Goal: Task Accomplishment & Management: Manage account settings

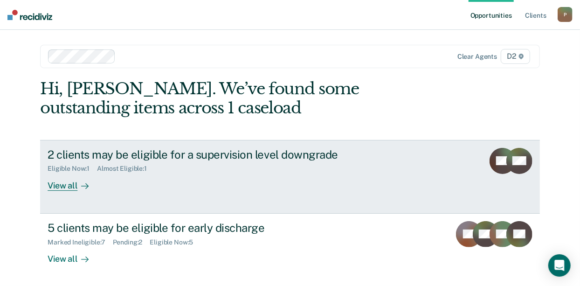
click at [68, 185] on div "View all" at bounding box center [74, 181] width 52 height 18
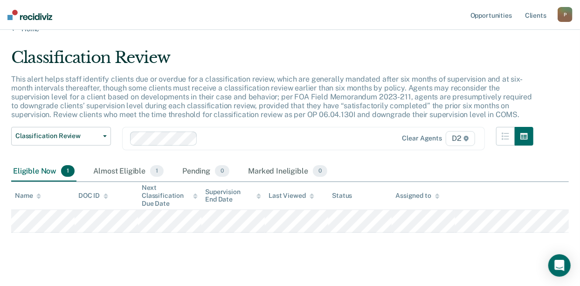
scroll to position [29, 0]
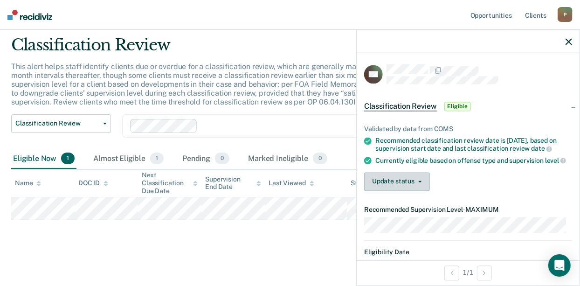
click at [417, 178] on button "Update status" at bounding box center [397, 181] width 66 height 19
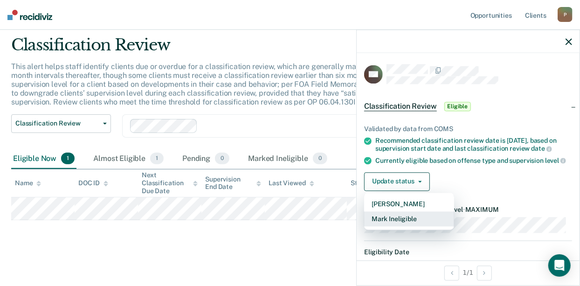
click at [393, 217] on button "Mark Ineligible" at bounding box center [409, 218] width 90 height 15
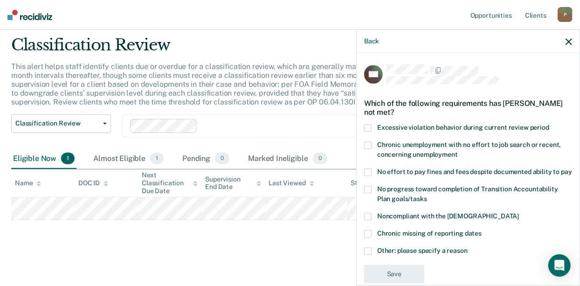
scroll to position [25, 0]
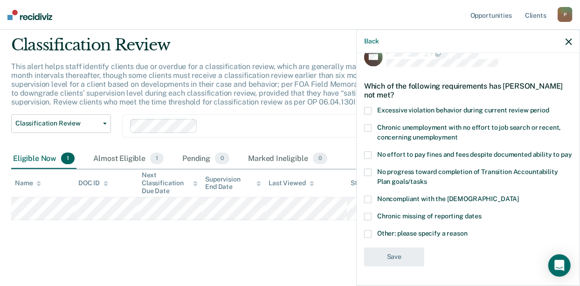
click at [369, 234] on span at bounding box center [367, 233] width 7 height 7
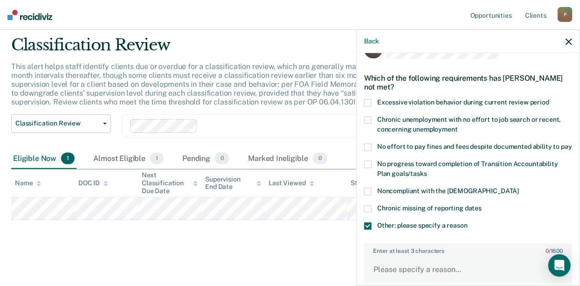
scroll to position [110, 0]
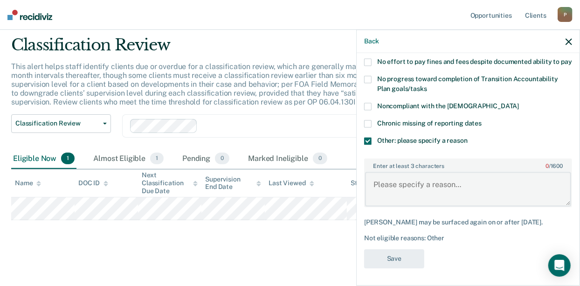
click at [388, 201] on textarea "Enter at least 3 characters 0 / 1600" at bounding box center [468, 188] width 206 height 34
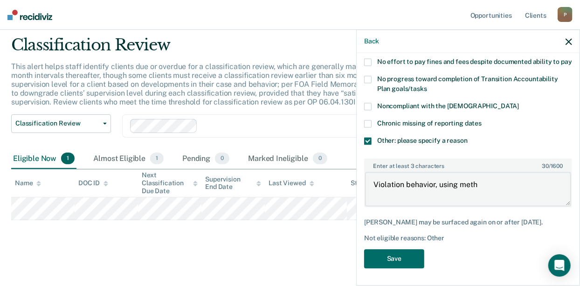
scroll to position [120, 0]
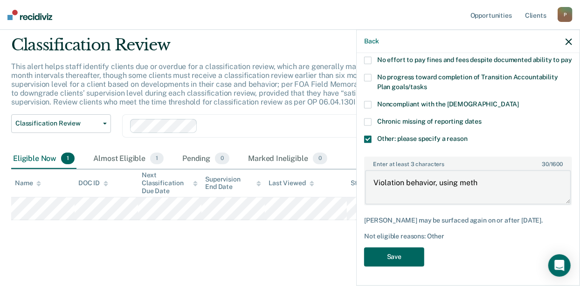
type textarea "Violation behavior, using meth"
click at [399, 256] on button "Save" at bounding box center [394, 256] width 60 height 19
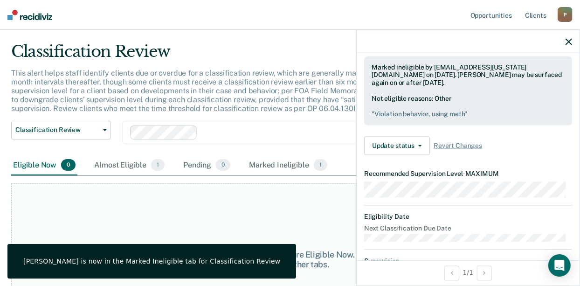
scroll to position [0, 0]
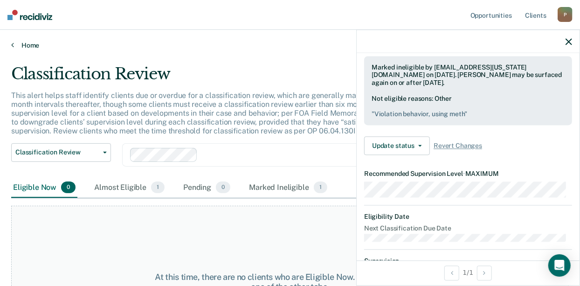
click at [13, 44] on icon at bounding box center [12, 44] width 3 height 7
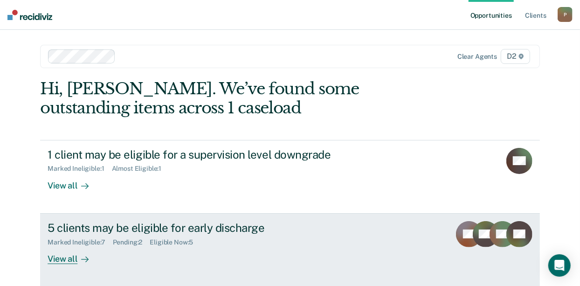
click at [66, 258] on div "View all" at bounding box center [74, 255] width 52 height 18
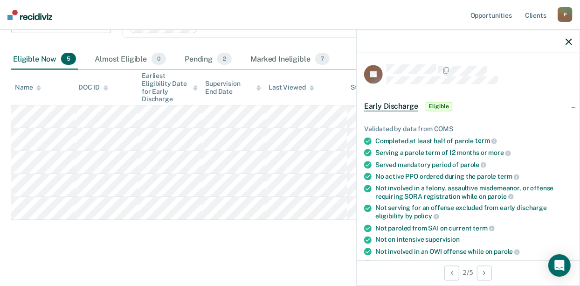
click at [392, 104] on span "Early Discharge" at bounding box center [391, 106] width 54 height 9
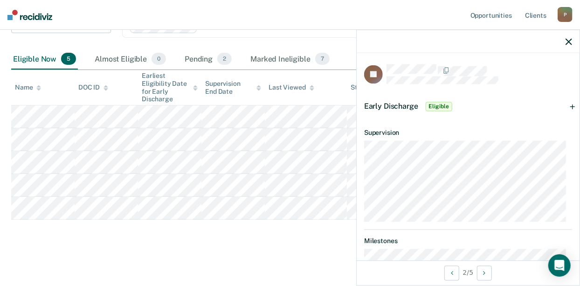
click at [392, 104] on span "Early Discharge" at bounding box center [391, 106] width 54 height 9
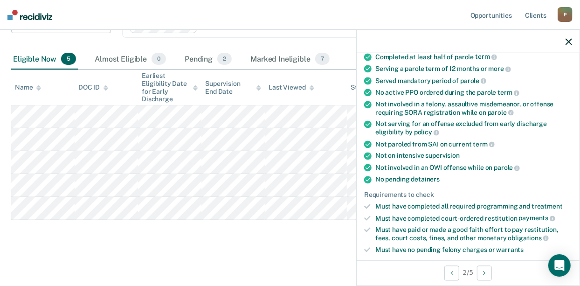
scroll to position [169, 0]
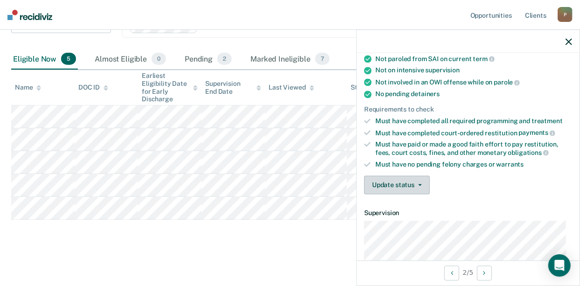
click at [419, 178] on button "Update status" at bounding box center [397, 185] width 66 height 19
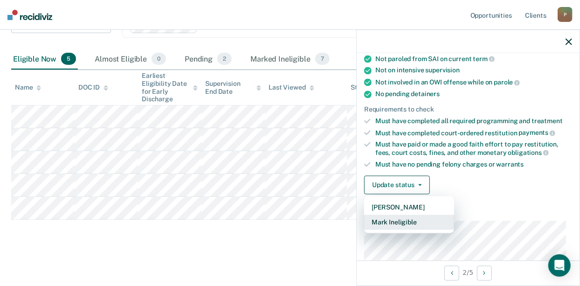
click at [393, 219] on button "Mark Ineligible" at bounding box center [409, 222] width 90 height 15
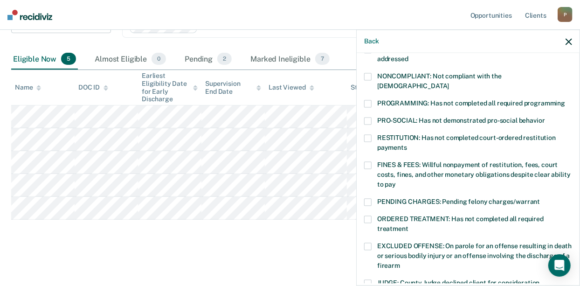
click at [365, 216] on label "ORDERED TREATMENT: Has not completed all required treatment" at bounding box center [468, 226] width 208 height 20
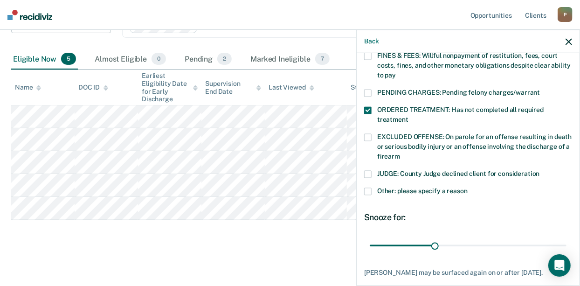
scroll to position [296, 0]
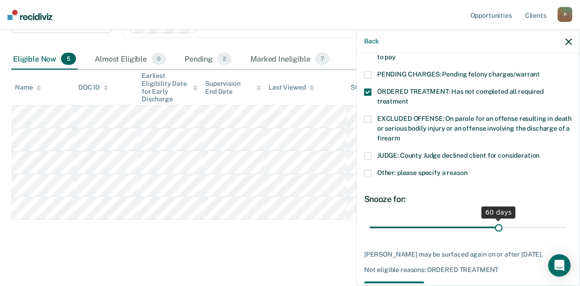
drag, startPoint x: 432, startPoint y: 214, endPoint x: 495, endPoint y: 221, distance: 63.3
type input "60"
click at [495, 221] on input "range" at bounding box center [467, 227] width 197 height 16
drag, startPoint x: 407, startPoint y: 278, endPoint x: 408, endPoint y: 272, distance: 5.7
click at [407, 281] on button "Save" at bounding box center [394, 290] width 60 height 19
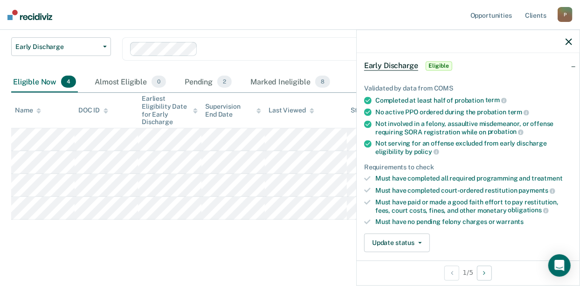
scroll to position [84, 0]
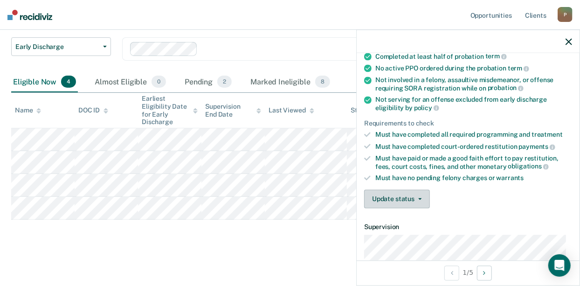
click at [419, 198] on icon "button" at bounding box center [420, 199] width 4 height 2
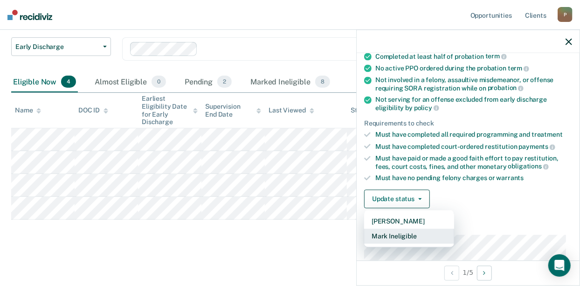
click at [394, 232] on button "Mark Ineligible" at bounding box center [409, 235] width 90 height 15
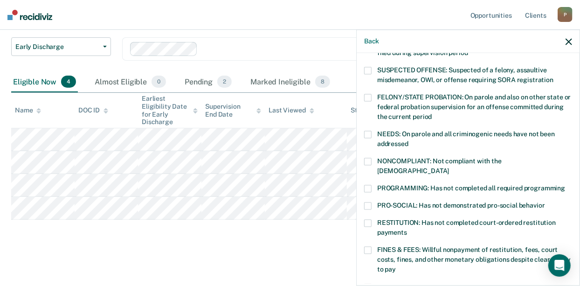
drag, startPoint x: 365, startPoint y: 209, endPoint x: 360, endPoint y: 212, distance: 6.3
click at [366, 219] on span at bounding box center [367, 222] width 7 height 7
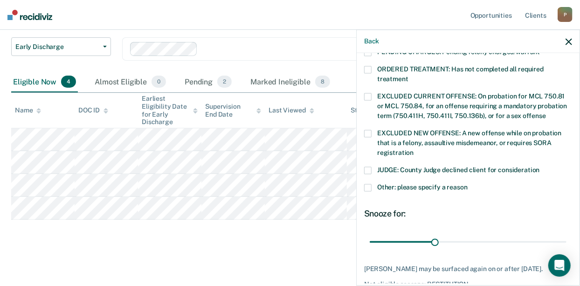
scroll to position [363, 0]
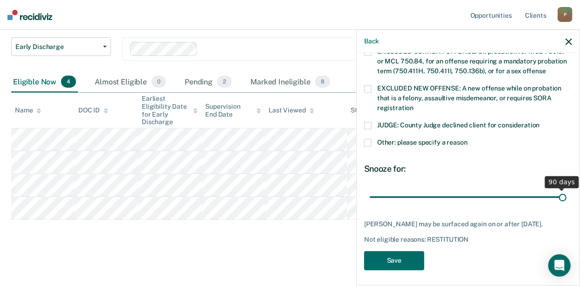
drag, startPoint x: 433, startPoint y: 187, endPoint x: 561, endPoint y: 192, distance: 128.2
type input "90"
click at [561, 192] on input "range" at bounding box center [467, 197] width 197 height 16
click at [392, 260] on button "Save" at bounding box center [394, 260] width 60 height 19
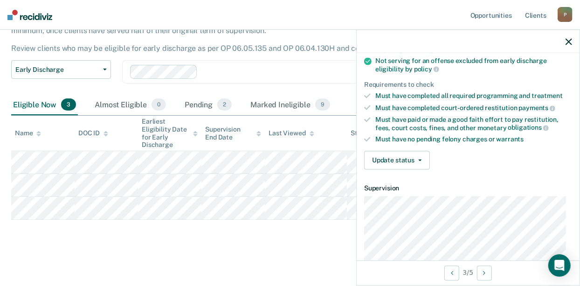
scroll to position [127, 0]
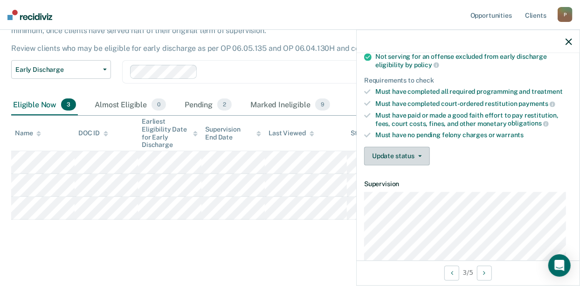
click at [421, 153] on button "Update status" at bounding box center [397, 155] width 66 height 19
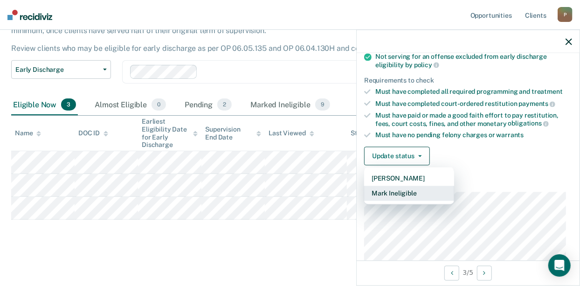
click at [390, 188] on button "Mark Ineligible" at bounding box center [409, 192] width 90 height 15
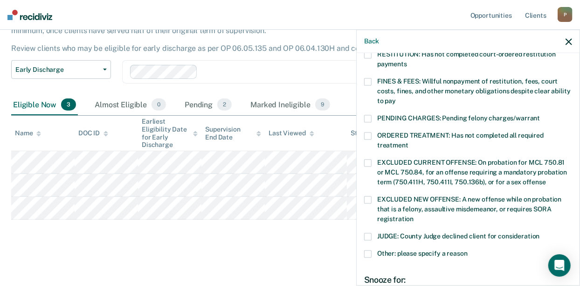
scroll to position [254, 0]
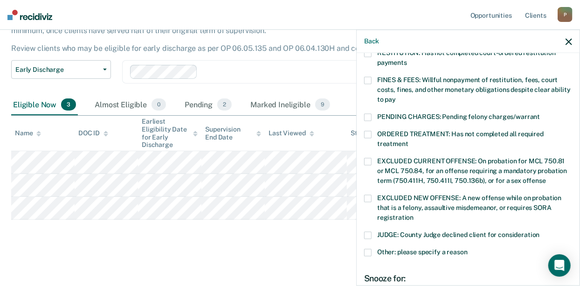
click at [368, 249] on span at bounding box center [367, 252] width 7 height 7
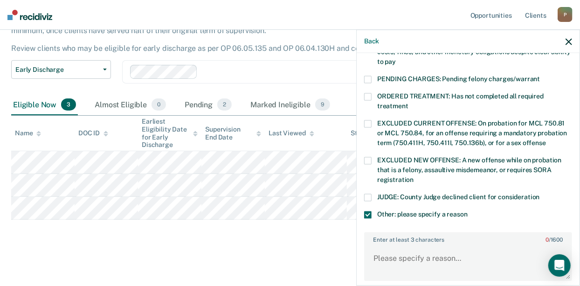
scroll to position [339, 0]
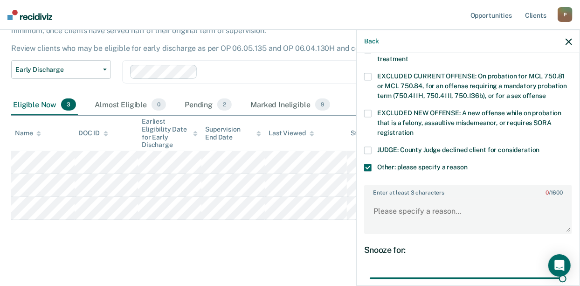
drag, startPoint x: 432, startPoint y: 267, endPoint x: 496, endPoint y: 252, distance: 65.1
type input "90"
click at [565, 270] on input "range" at bounding box center [467, 278] width 197 height 16
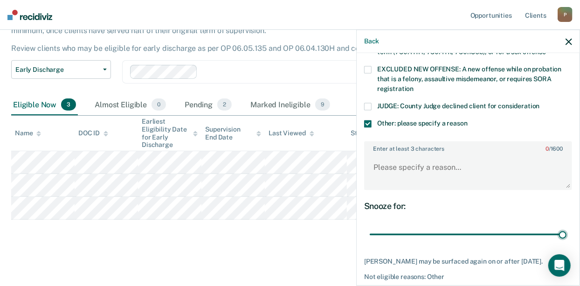
scroll to position [411, 0]
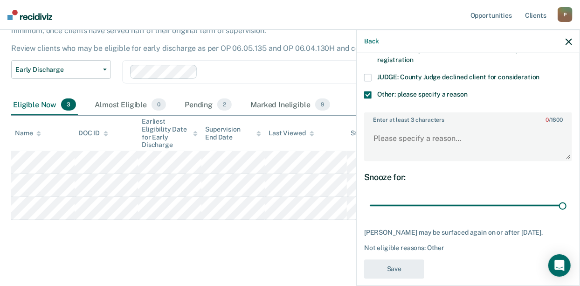
click at [548, 228] on div "[PERSON_NAME] may be surfaced again on or after [DATE]. Not eligible reasons: O…" at bounding box center [468, 239] width 208 height 23
drag, startPoint x: 439, startPoint y: 175, endPoint x: 433, endPoint y: 172, distance: 6.5
click at [438, 174] on div "Snooze for: 90 days" at bounding box center [468, 192] width 208 height 41
click at [395, 126] on textarea "Enter at least 3 characters 0 / 1600" at bounding box center [468, 142] width 206 height 34
type textarea "r"
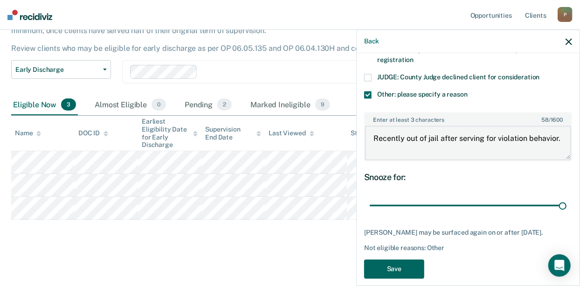
type textarea "Recently out of jail after serving for violation behavior."
click at [394, 259] on button "Save" at bounding box center [394, 268] width 60 height 19
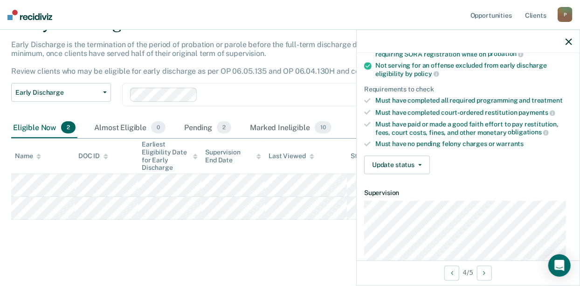
scroll to position [127, 0]
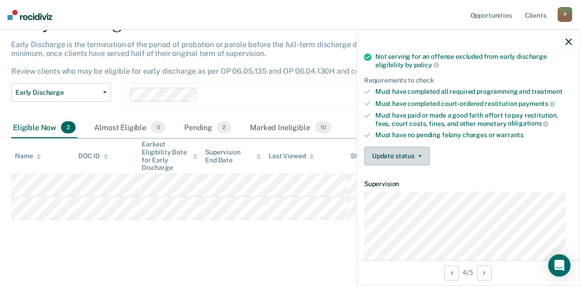
click at [419, 155] on icon "button" at bounding box center [420, 156] width 4 height 2
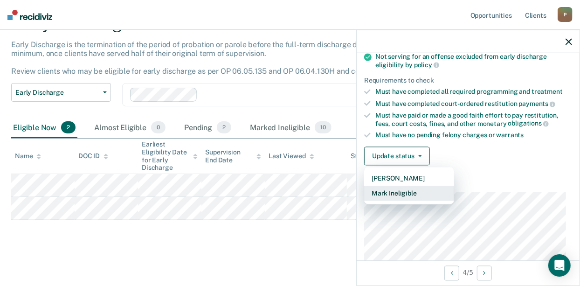
click at [394, 192] on button "Mark Ineligible" at bounding box center [409, 192] width 90 height 15
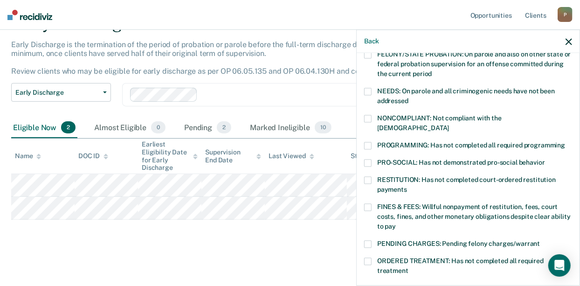
click at [366, 116] on span at bounding box center [367, 118] width 7 height 7
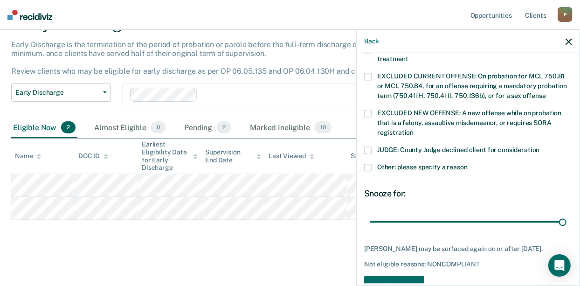
drag, startPoint x: 431, startPoint y: 212, endPoint x: 566, endPoint y: 219, distance: 135.3
type input "90"
click at [566, 219] on input "range" at bounding box center [467, 221] width 197 height 16
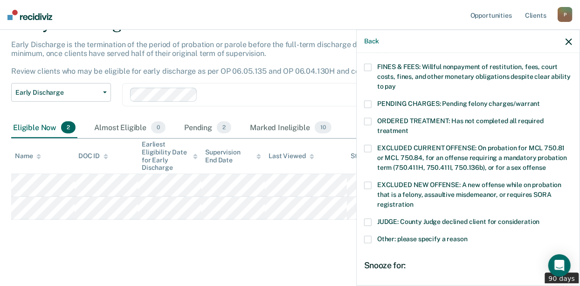
scroll to position [355, 0]
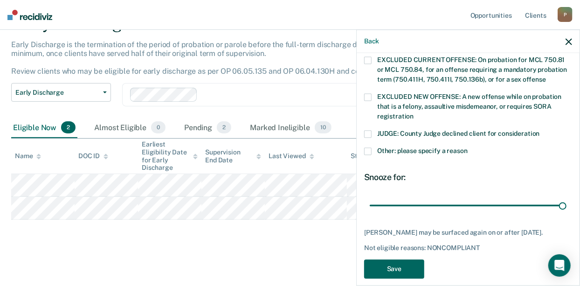
click at [392, 260] on button "Save" at bounding box center [394, 269] width 60 height 19
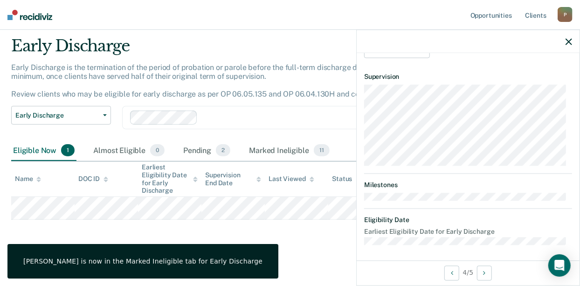
scroll to position [234, 0]
